Goal: Task Accomplishment & Management: Use online tool/utility

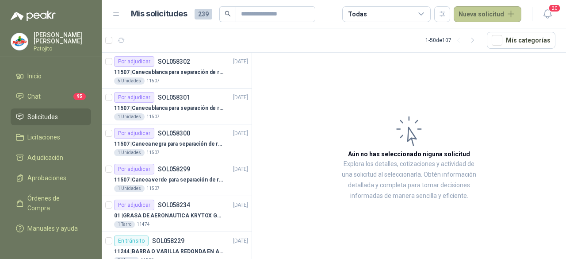
click at [497, 17] on button "Nueva solicitud" at bounding box center [488, 14] width 68 height 16
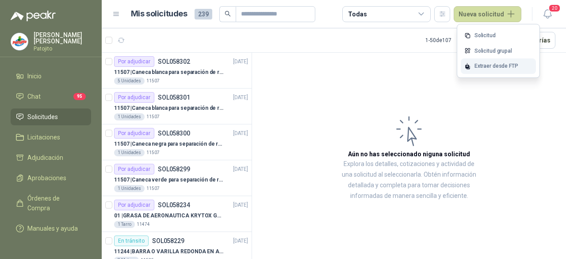
click at [494, 67] on div "Extraer desde FTP" at bounding box center [498, 65] width 75 height 15
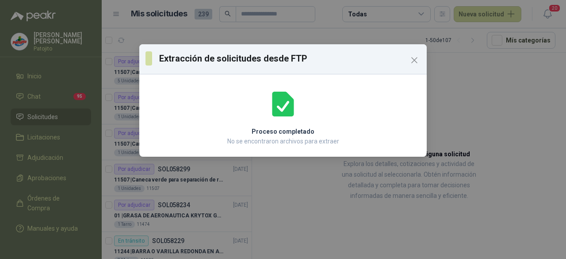
click at [414, 65] on button "Close" at bounding box center [414, 60] width 14 height 14
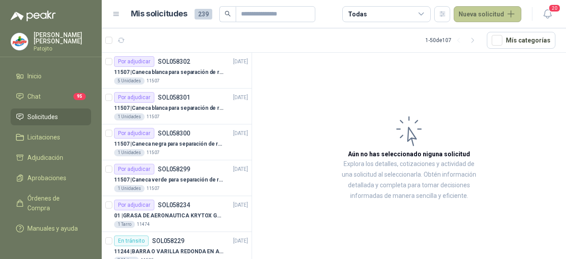
click at [492, 16] on button "Nueva solicitud" at bounding box center [488, 14] width 68 height 16
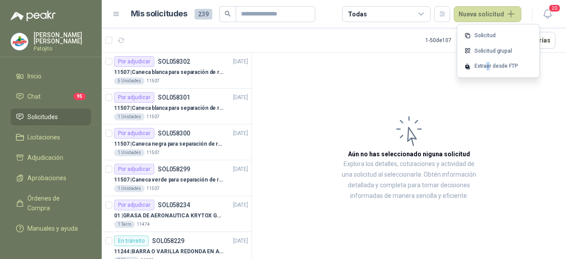
click at [485, 68] on div "Extraer desde FTP" at bounding box center [498, 65] width 75 height 15
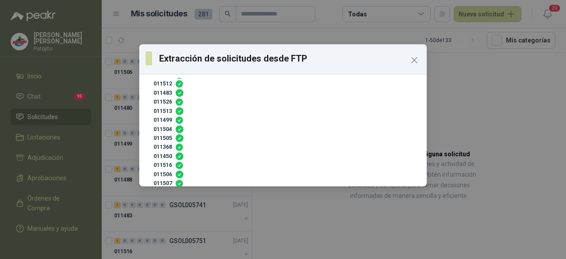
scroll to position [145, 0]
click at [475, 104] on div "Extracción de solicitudes desde FTP SC con corte al 2 de [PERSON_NAME] 2025.xls…" at bounding box center [283, 129] width 566 height 259
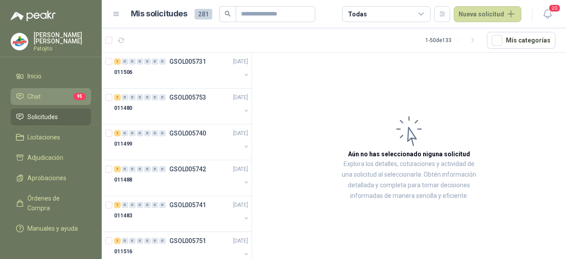
click at [48, 93] on li "Chat 95" at bounding box center [51, 97] width 70 height 10
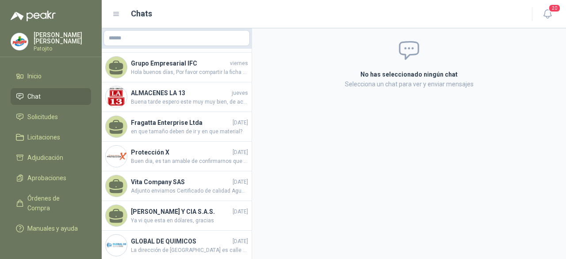
scroll to position [487, 0]
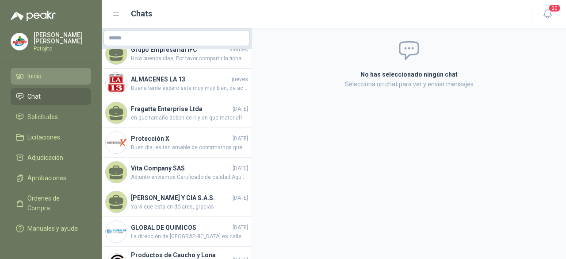
click at [47, 75] on li "Inicio" at bounding box center [51, 76] width 70 height 10
